Goal: Task Accomplishment & Management: Complete application form

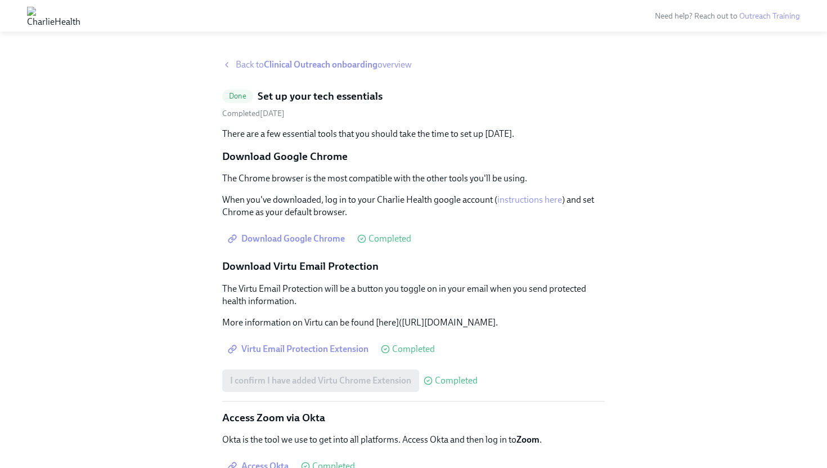
click at [243, 61] on span "Back to Clinical Outreach onboarding overview" at bounding box center [324, 65] width 176 height 12
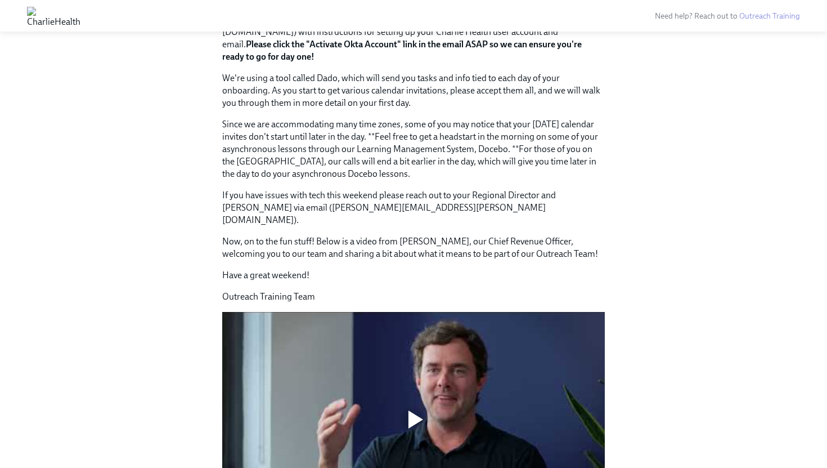
click at [373, 387] on div at bounding box center [413, 420] width 383 height 216
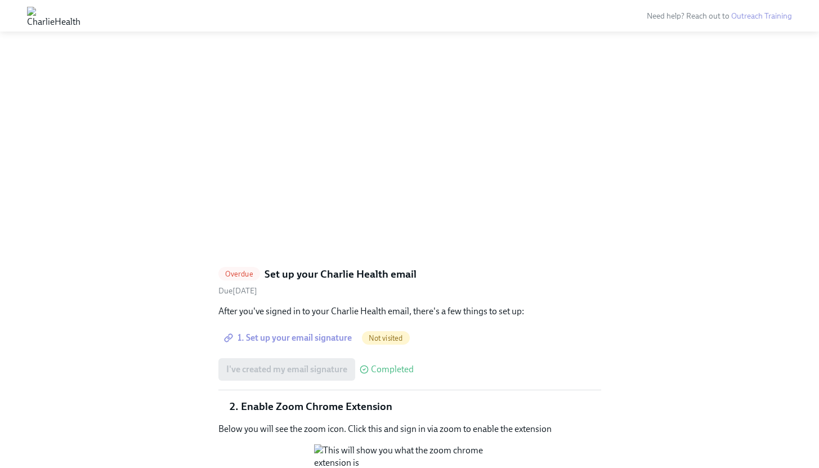
scroll to position [850, 0]
click at [344, 331] on span "1. Set up your email signature" at bounding box center [289, 336] width 126 height 11
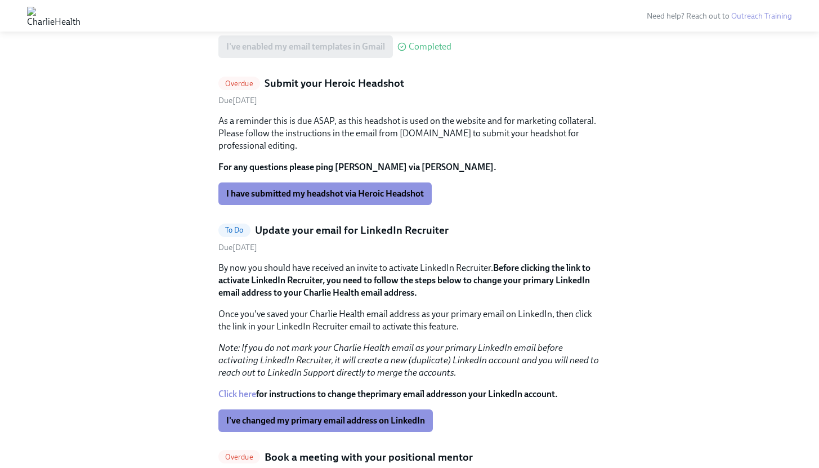
scroll to position [1429, 0]
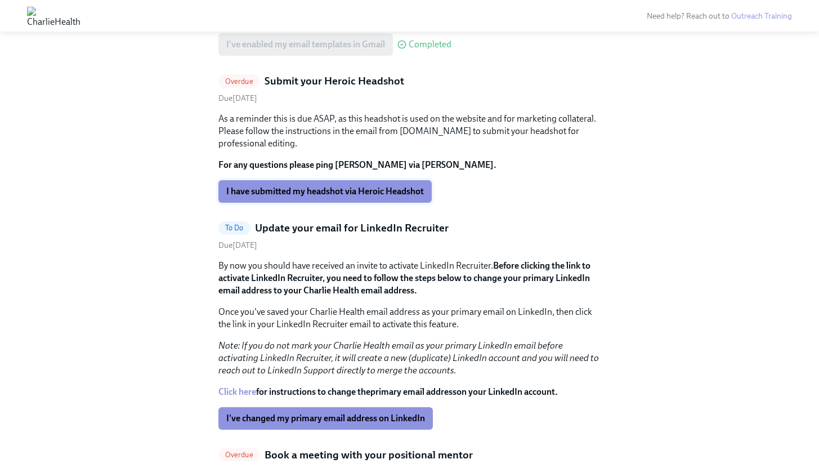
click at [365, 197] on span "I have submitted my headshot via Heroic Headshot" at bounding box center [325, 191] width 198 height 11
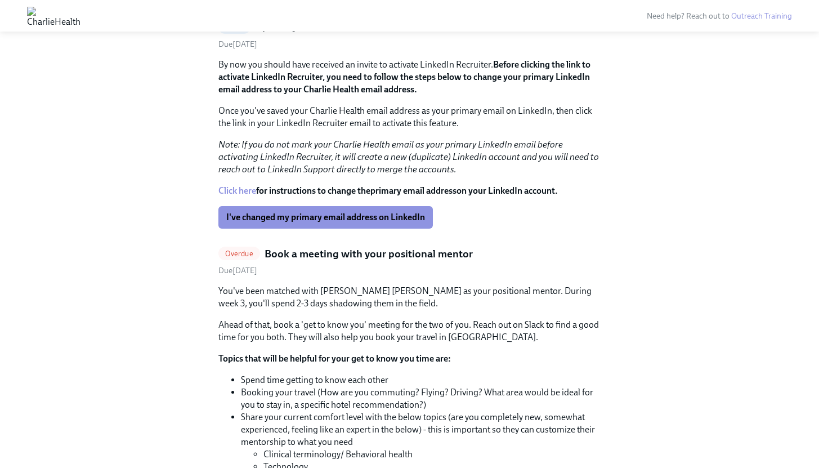
scroll to position [1633, 0]
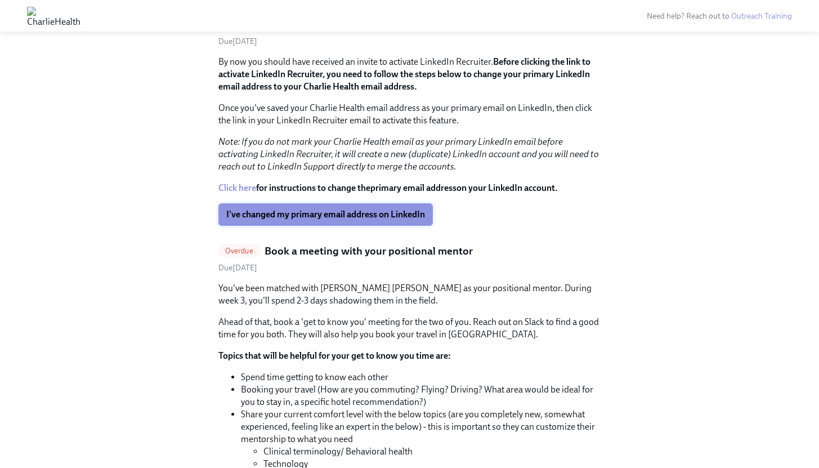
click at [362, 220] on span "I've changed my primary email address on LinkedIn" at bounding box center [325, 214] width 199 height 11
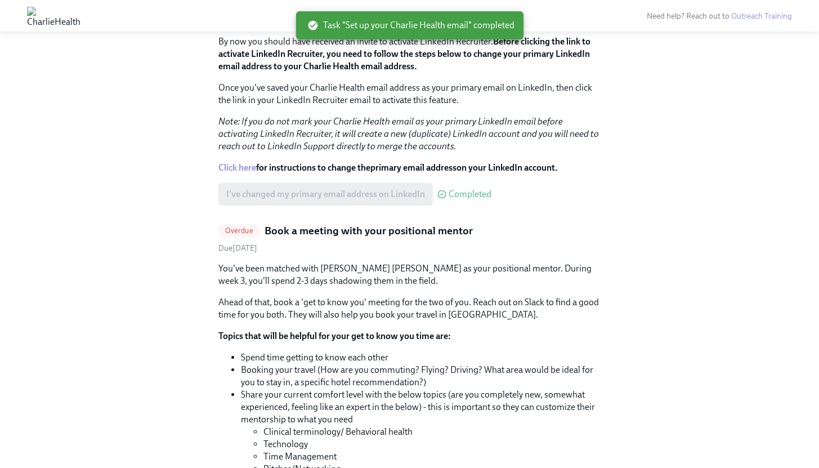
scroll to position [893, 0]
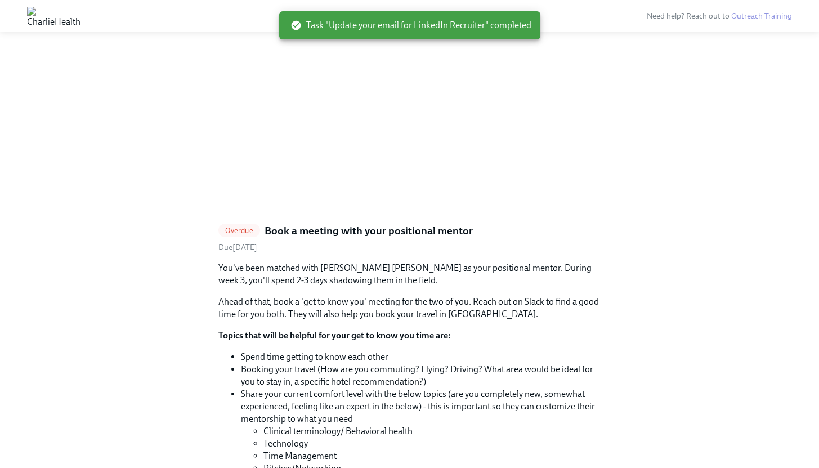
click at [321, 262] on p "You've been matched with [PERSON_NAME] [PERSON_NAME] as your positional mentor.…" at bounding box center [409, 274] width 383 height 25
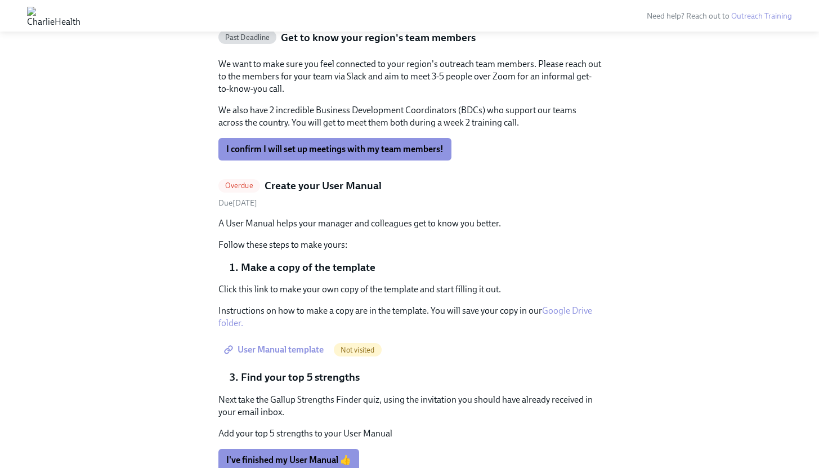
scroll to position [682, 0]
click at [575, 313] on link "Google Drive folder." at bounding box center [405, 315] width 374 height 23
click at [297, 348] on span "User Manual template" at bounding box center [274, 348] width 97 height 11
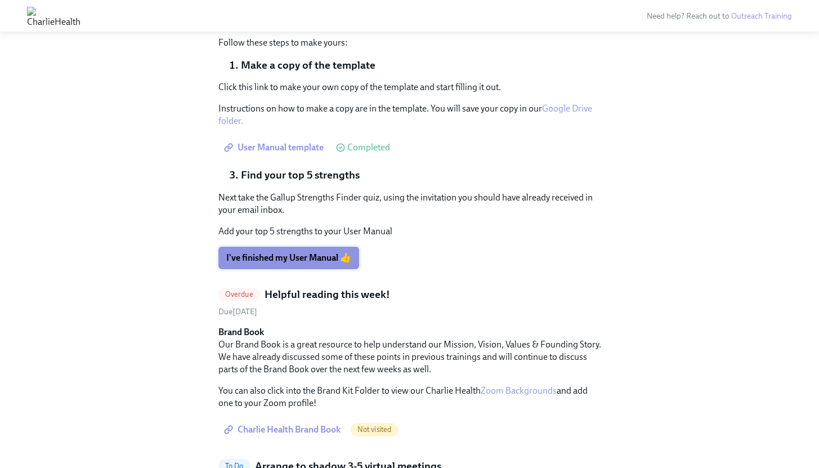
scroll to position [871, 0]
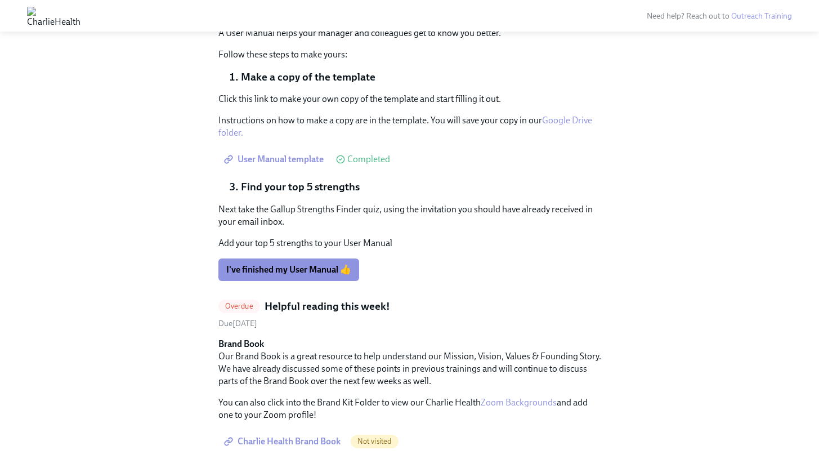
click at [305, 159] on span "User Manual template" at bounding box center [274, 159] width 97 height 11
click at [335, 274] on span "I've finished my User Manual 👍" at bounding box center [288, 269] width 125 height 11
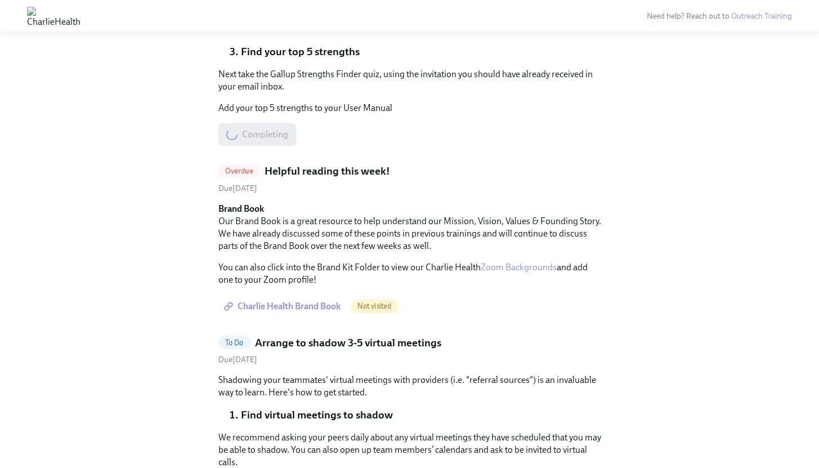
scroll to position [1013, 0]
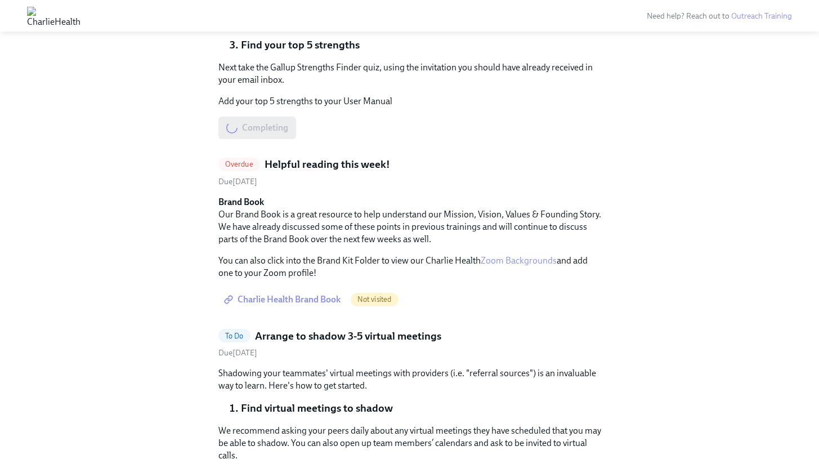
click at [510, 260] on link "Zoom Backgrounds" at bounding box center [519, 260] width 76 height 11
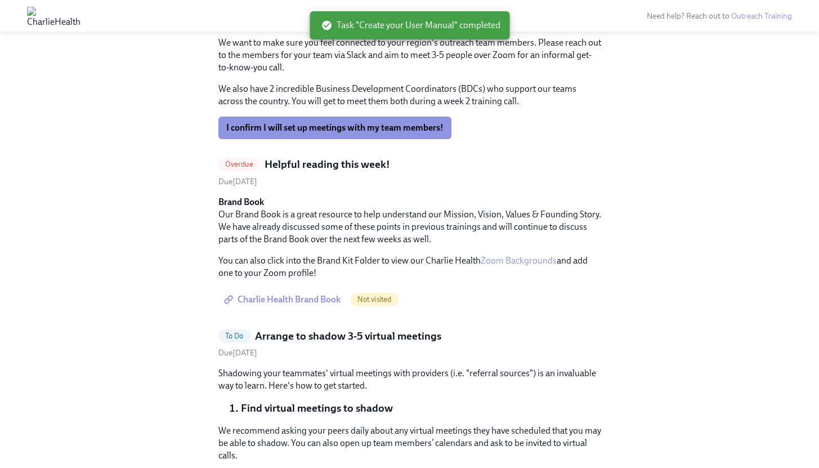
click at [291, 305] on link "Charlie Health Brand Book" at bounding box center [283, 299] width 130 height 23
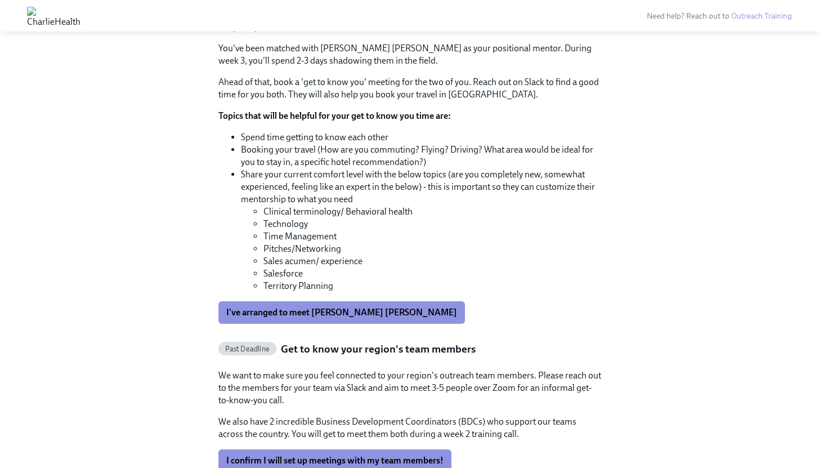
scroll to position [367, 0]
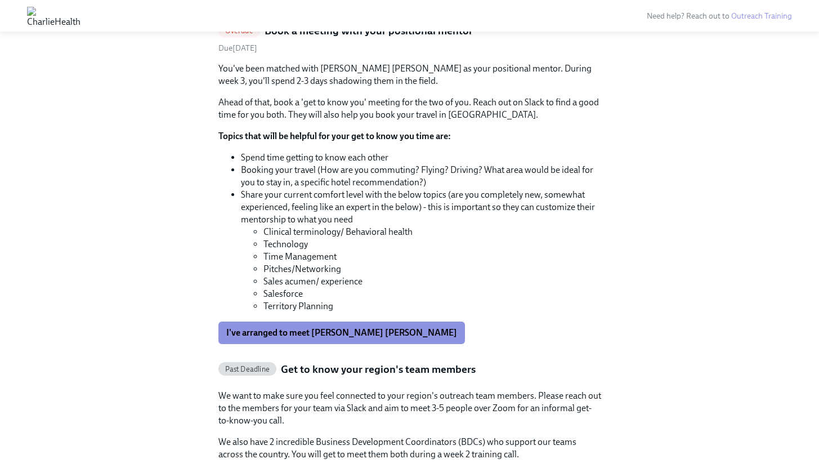
scroll to position [384, 0]
